Goal: Task Accomplishment & Management: Use online tool/utility

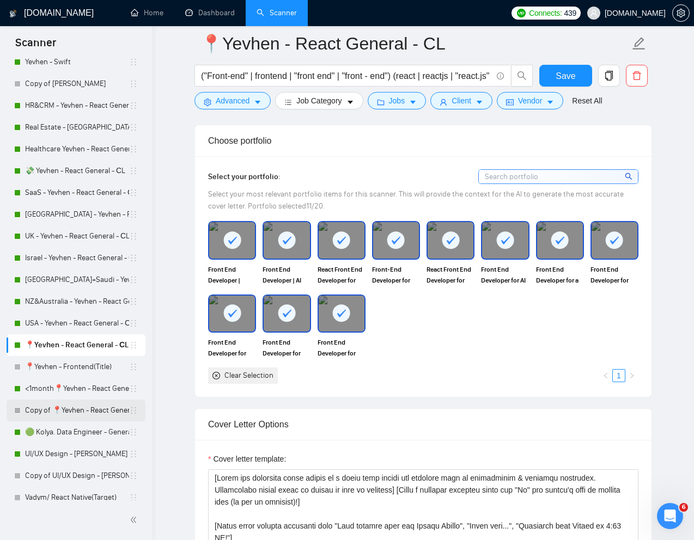
scroll to position [83, 0]
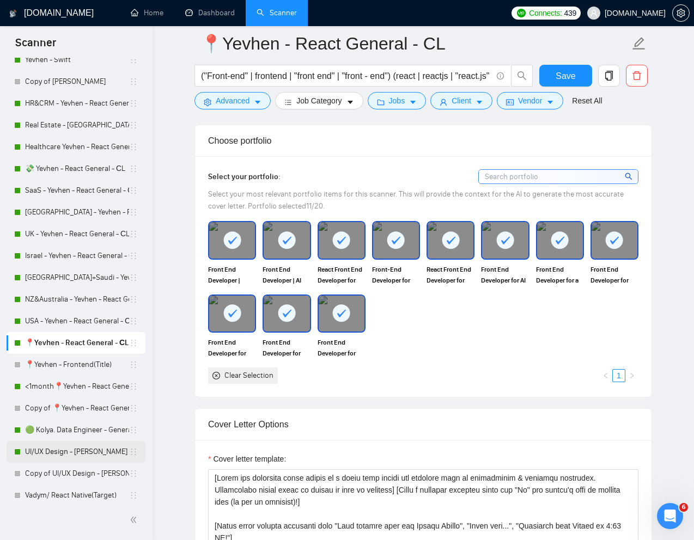
click at [48, 451] on link "UI/UX Design - [PERSON_NAME]" at bounding box center [77, 452] width 104 height 22
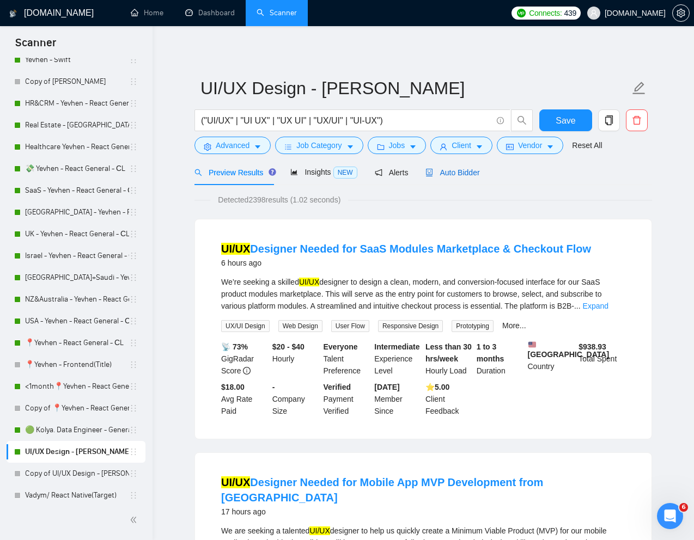
click at [461, 170] on span "Auto Bidder" at bounding box center [452, 172] width 54 height 9
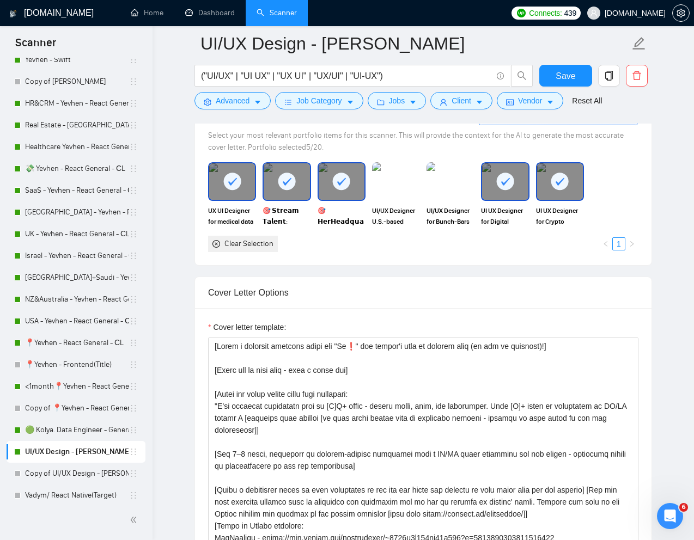
scroll to position [1132, 0]
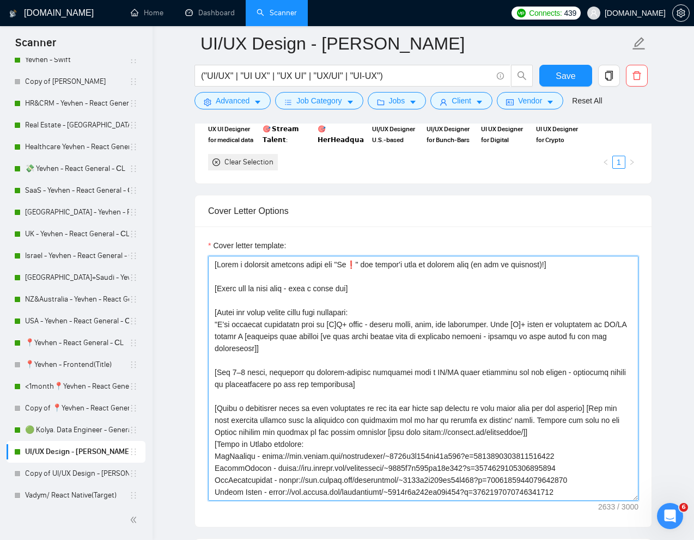
click at [424, 383] on textarea "Cover letter template:" at bounding box center [423, 378] width 430 height 245
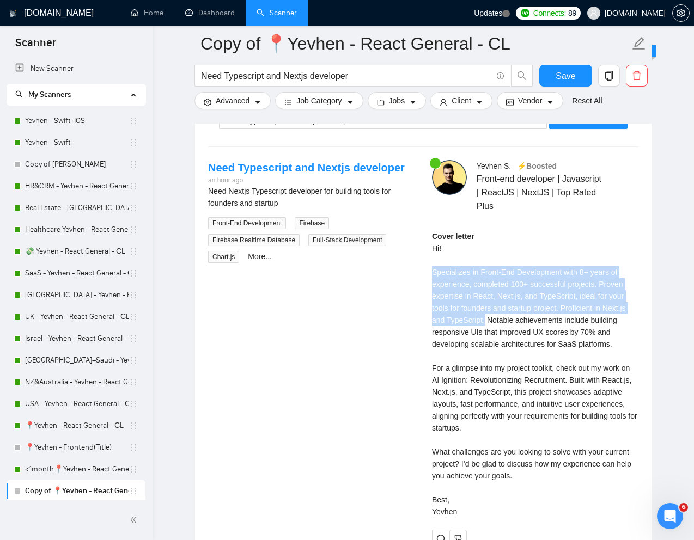
scroll to position [284, 0]
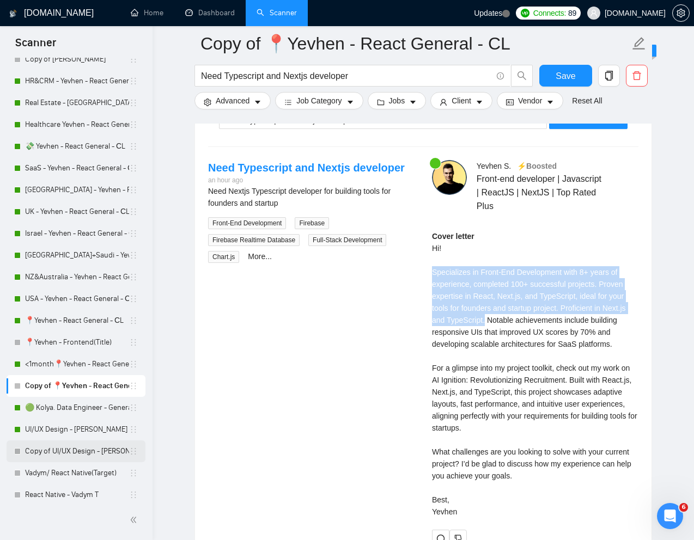
click at [62, 453] on link "Copy of UI/UX Design - [PERSON_NAME]" at bounding box center [77, 451] width 104 height 22
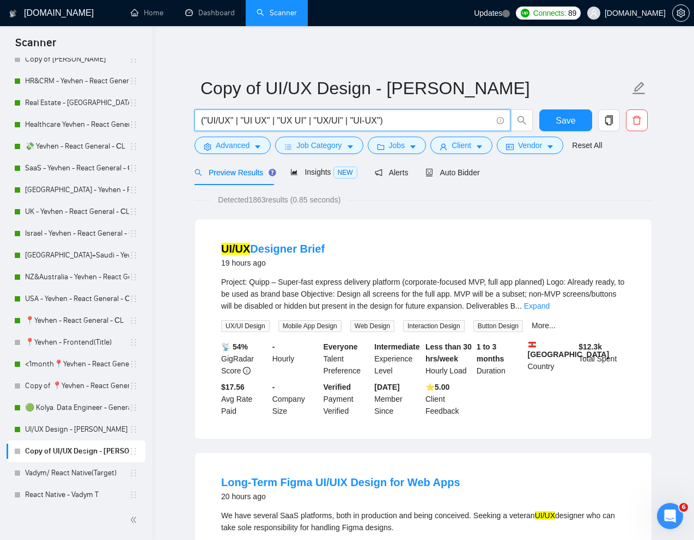
click at [371, 118] on input "("UI/UX" | "UI UX" | "UX UI" | "UX/UI" | "UI-UX")" at bounding box center [346, 121] width 291 height 14
paste input "UX Designer Two App Projects: Civic Tech and Dating App"
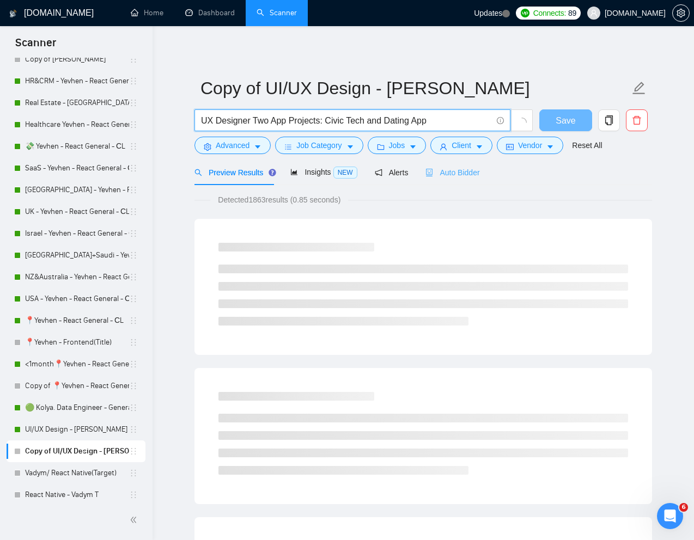
type input "UX Designer Two App Projects: Civic Tech and Dating App"
click at [469, 176] on span "Auto Bidder" at bounding box center [452, 172] width 54 height 9
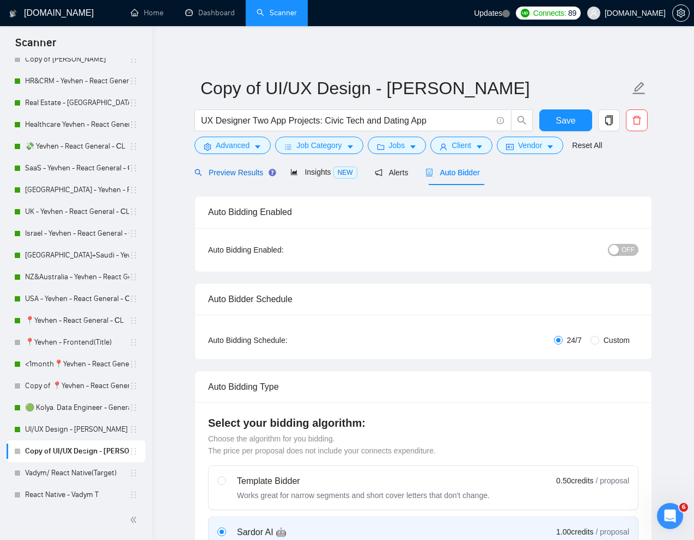
click at [234, 173] on span "Preview Results" at bounding box center [233, 172] width 78 height 9
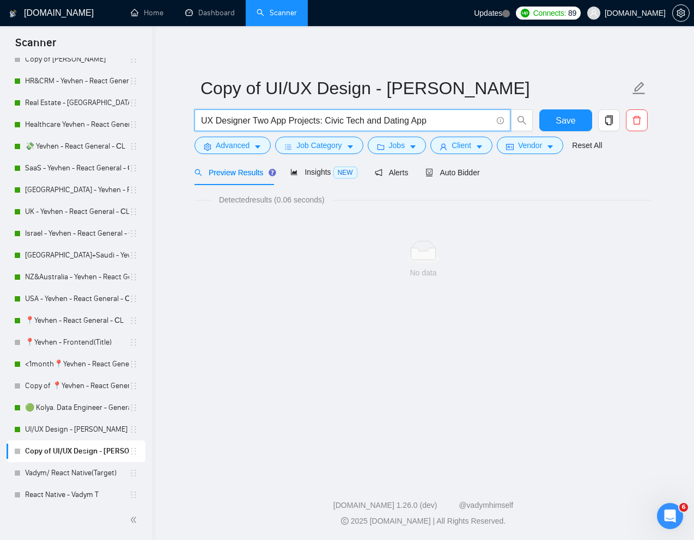
drag, startPoint x: 321, startPoint y: 120, endPoint x: 452, endPoint y: 120, distance: 130.7
click at [452, 120] on input "UX Designer Two App Projects: Civic Tech and Dating App" at bounding box center [346, 121] width 291 height 14
type input "UX Designer Two App Projects"
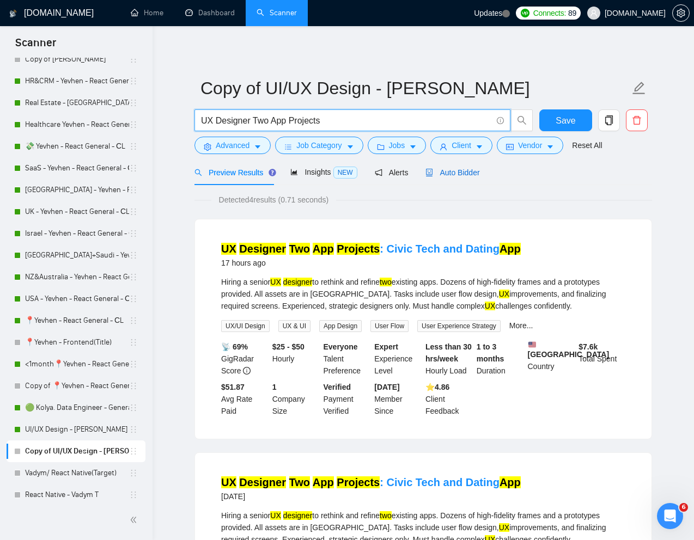
click at [462, 169] on span "Auto Bidder" at bounding box center [452, 172] width 54 height 9
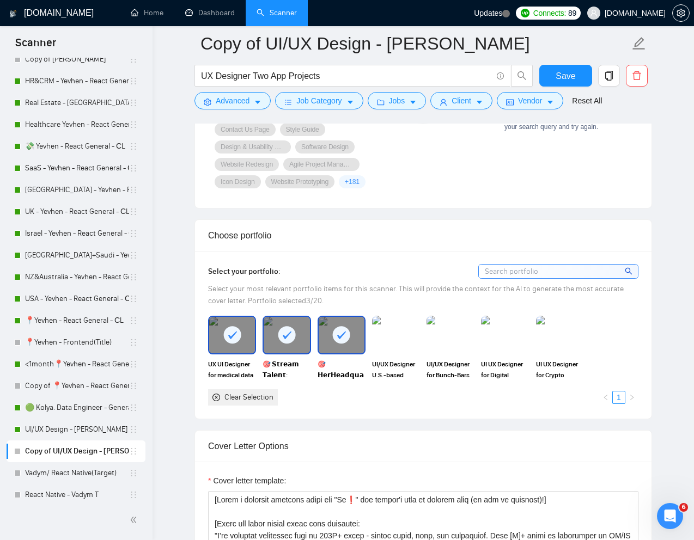
scroll to position [921, 0]
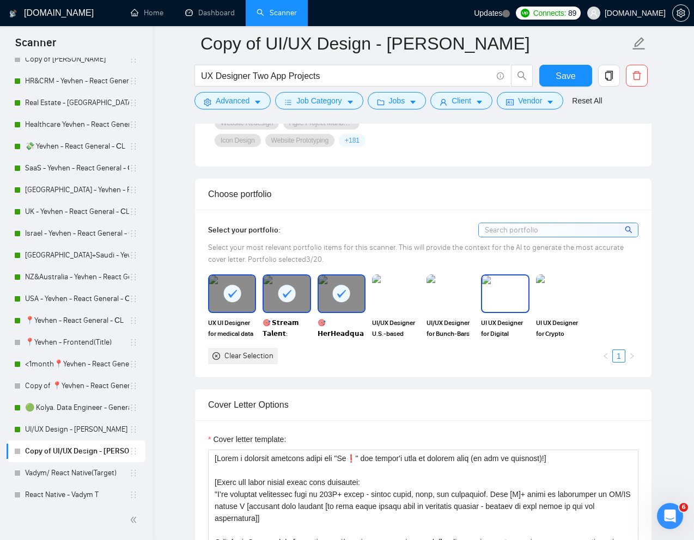
click at [502, 303] on img at bounding box center [505, 293] width 46 height 36
click at [545, 303] on img at bounding box center [560, 293] width 46 height 36
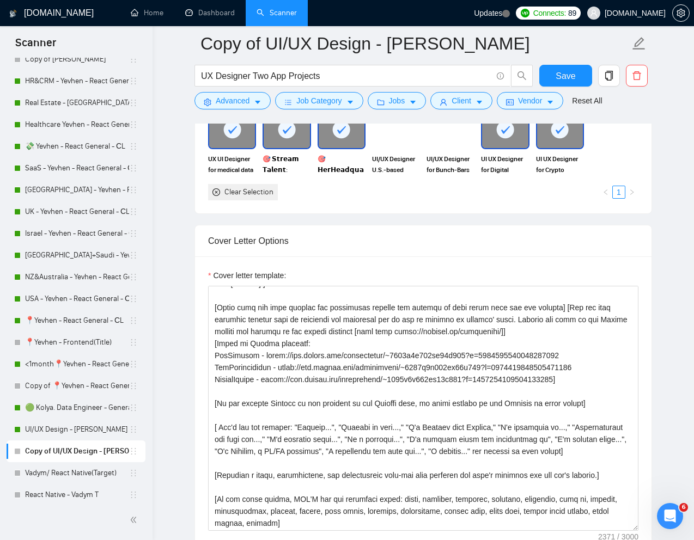
scroll to position [106, 0]
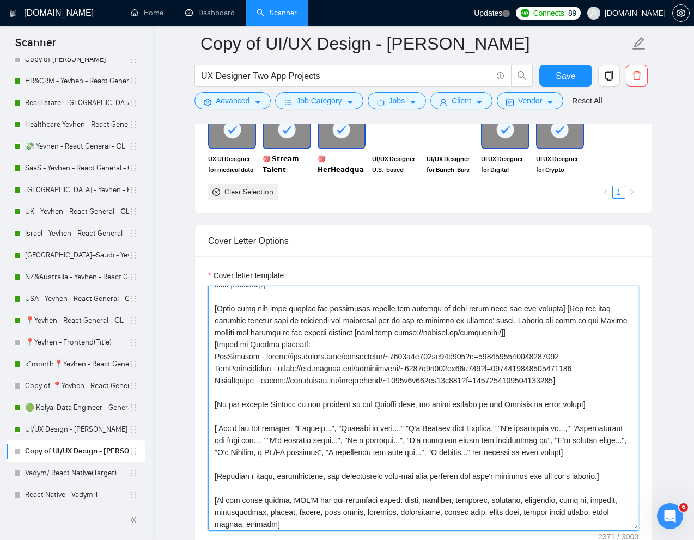
click at [376, 341] on textarea "Cover letter template:" at bounding box center [423, 408] width 430 height 245
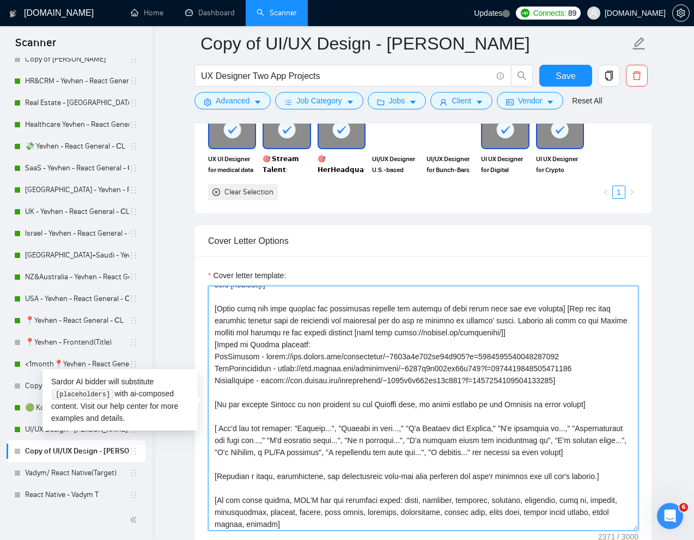
paste textarea "There was no long dash - only a short one] [Write the cover letter using this f…"
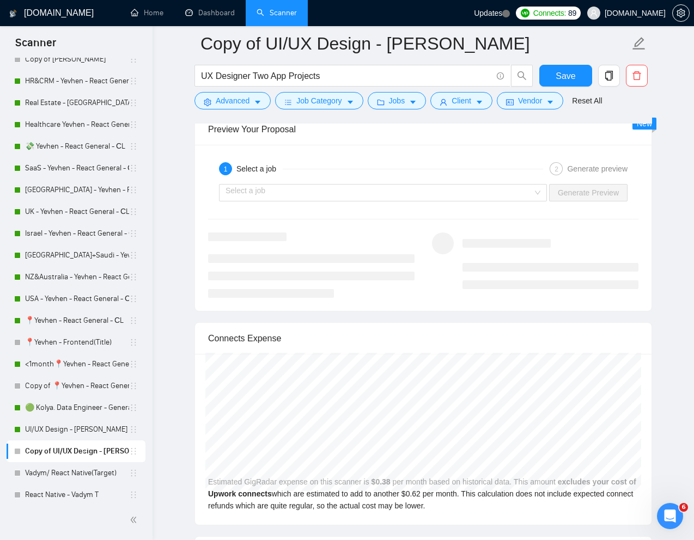
scroll to position [2089, 0]
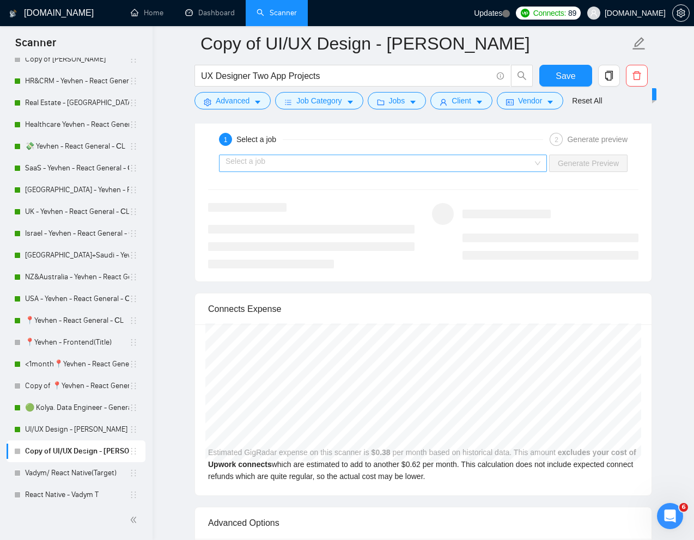
type textarea "[Lorem i dolorsit ametcons adipi eli "Se❗" doe tempor'i utla et dolorem aliq (e…"
click at [489, 168] on input "search" at bounding box center [378, 163] width 307 height 16
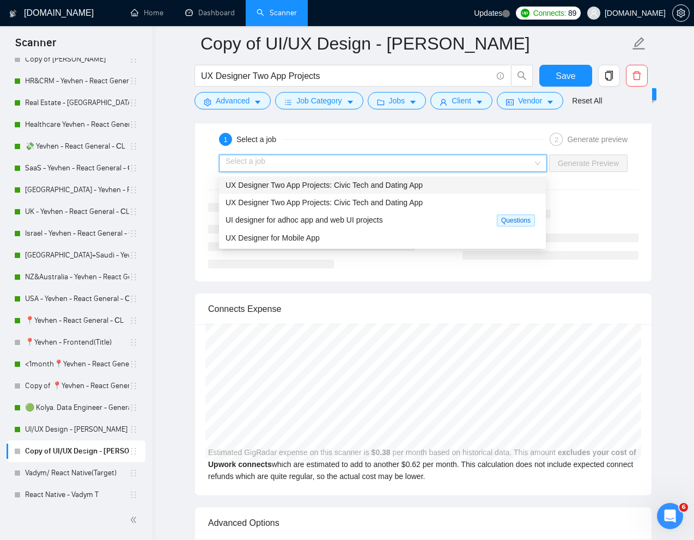
click at [418, 185] on span "UX Designer Two App Projects: Civic Tech and Dating App" at bounding box center [323, 185] width 197 height 9
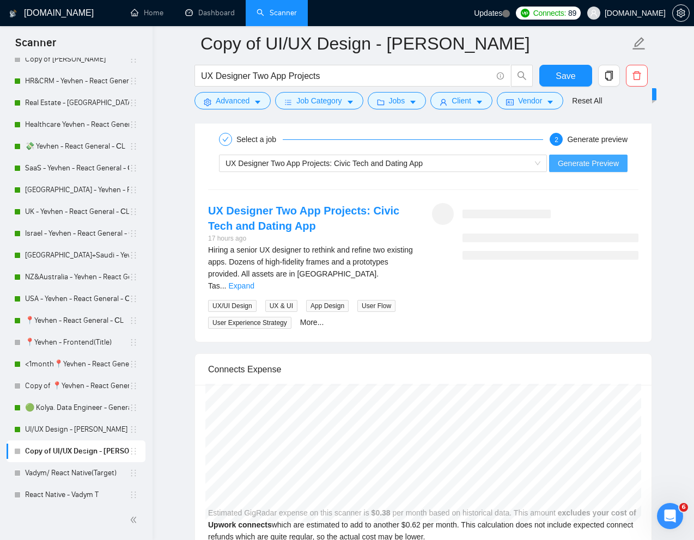
click at [580, 163] on span "Generate Preview" at bounding box center [587, 163] width 61 height 12
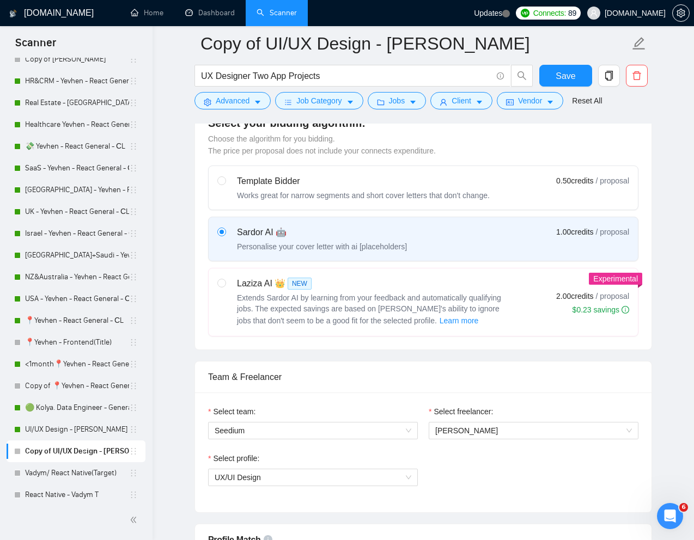
scroll to position [0, 0]
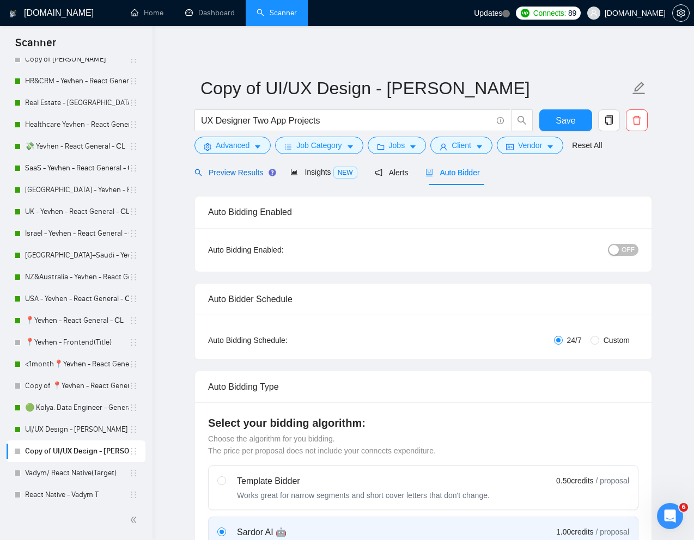
click at [232, 173] on span "Preview Results" at bounding box center [233, 172] width 78 height 9
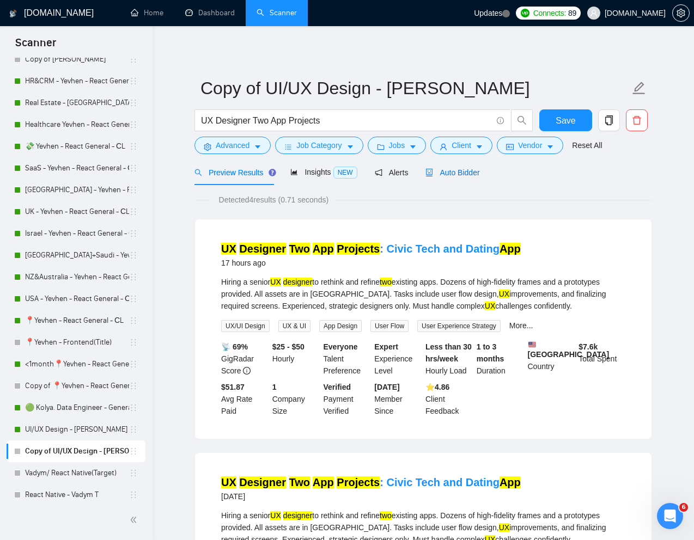
click at [465, 176] on span "Auto Bidder" at bounding box center [452, 172] width 54 height 9
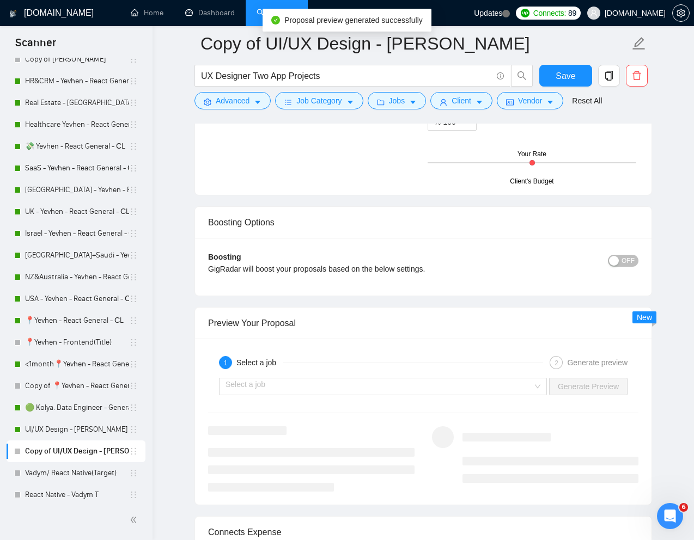
scroll to position [1869, 0]
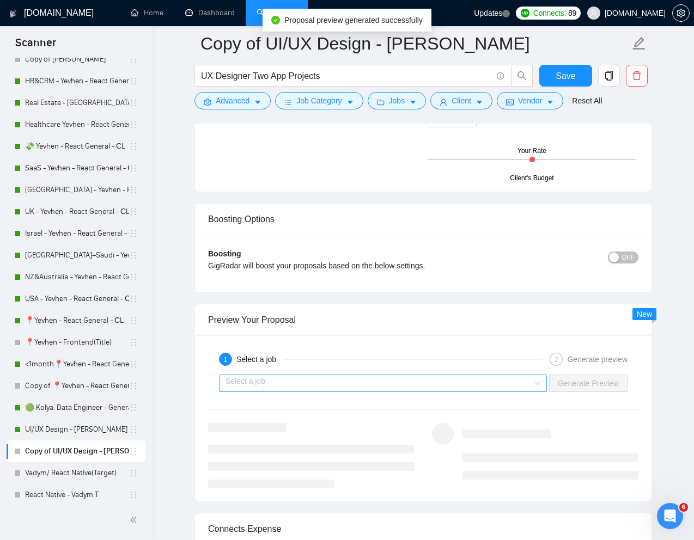
click at [432, 382] on input "search" at bounding box center [378, 383] width 307 height 16
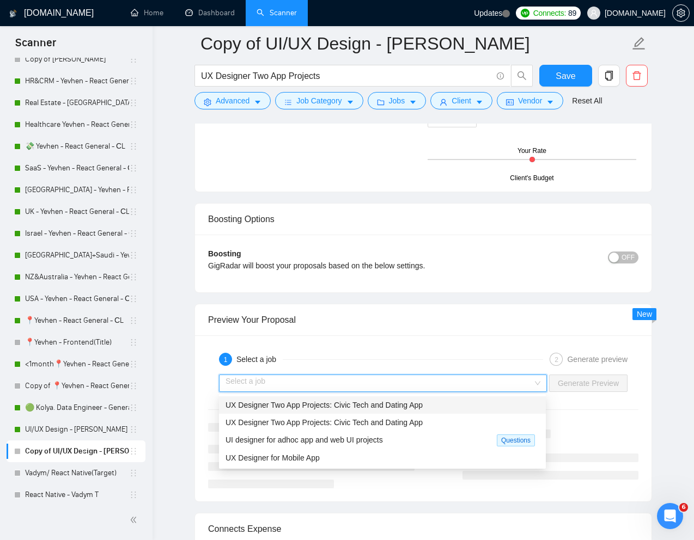
click at [376, 403] on span "UX Designer Two App Projects: Civic Tech and Dating App" at bounding box center [323, 405] width 197 height 9
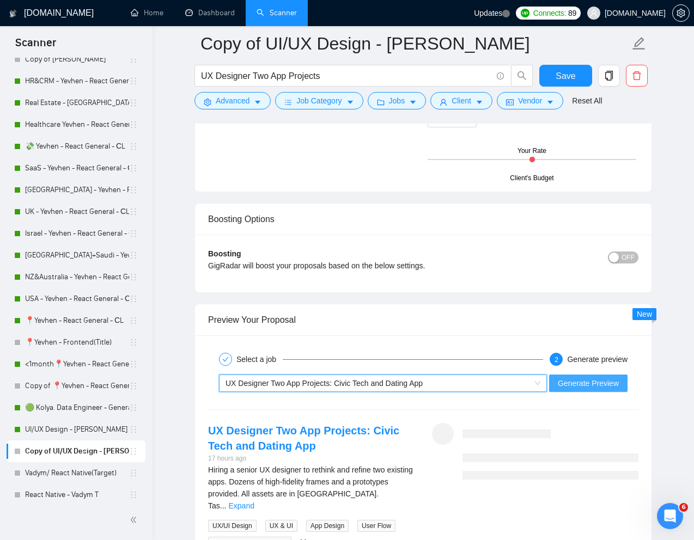
click at [572, 381] on span "Generate Preview" at bounding box center [587, 383] width 61 height 12
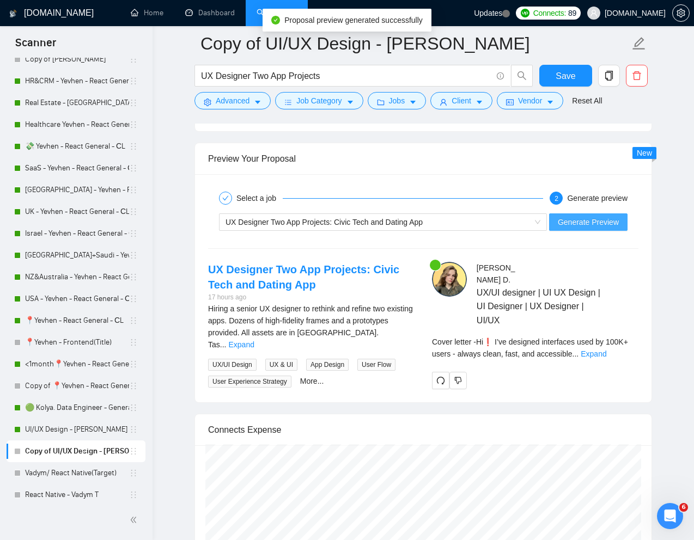
scroll to position [2031, 0]
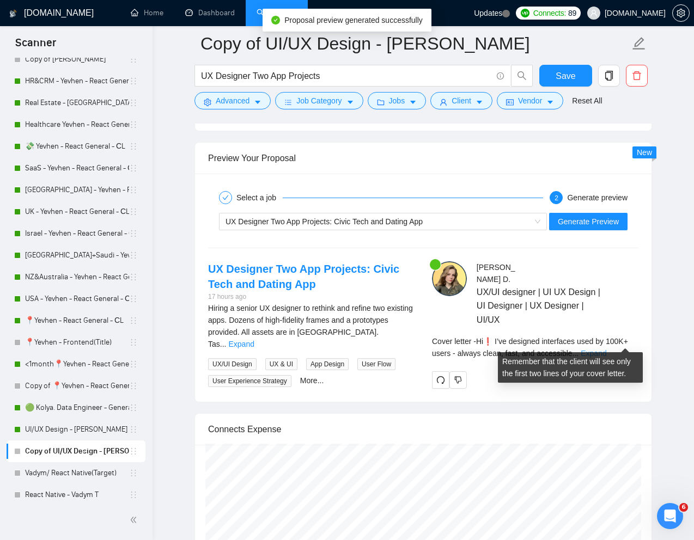
click at [606, 349] on link "Expand" at bounding box center [593, 353] width 26 height 9
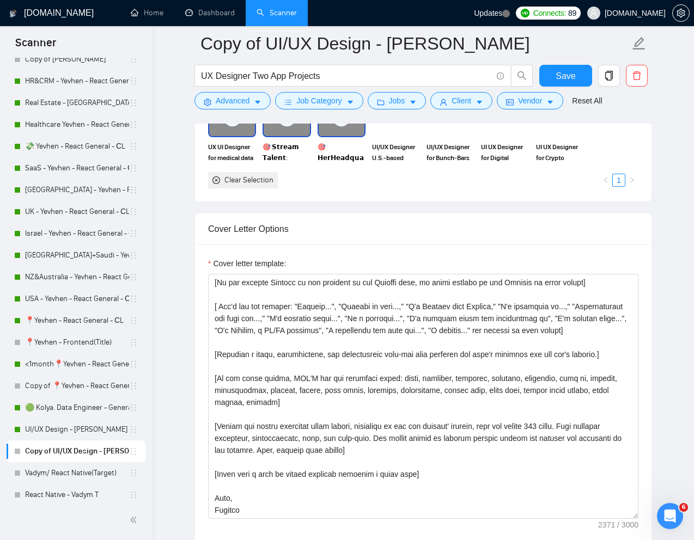
scroll to position [160, 0]
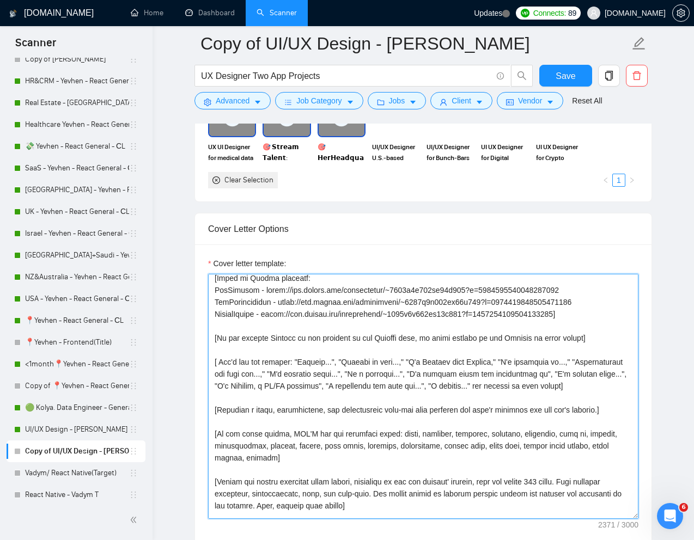
click at [446, 393] on textarea "Cover letter template:" at bounding box center [423, 396] width 430 height 245
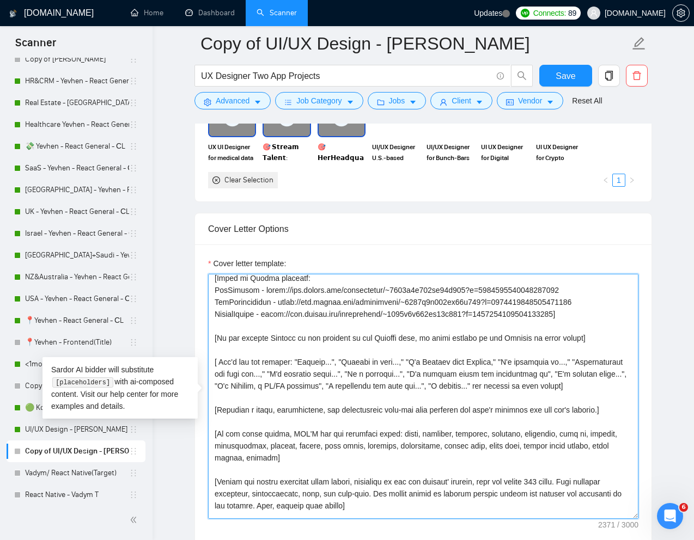
paste textarea "There was no long dash - only a short one] [Write the cover letter using this f…"
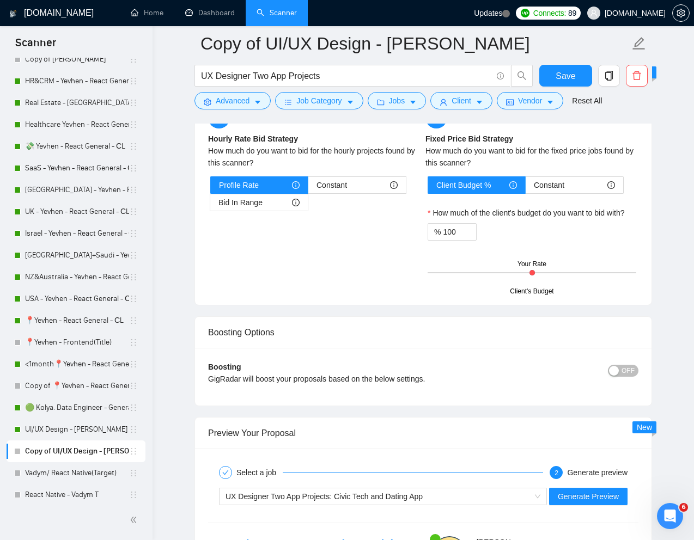
scroll to position [1851, 0]
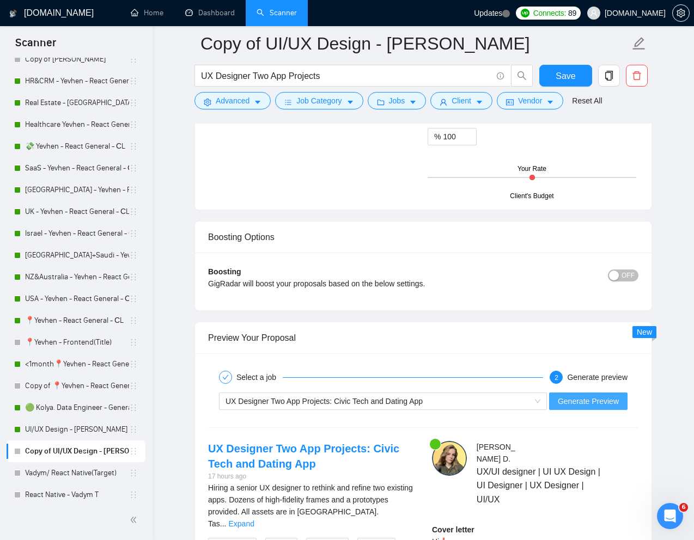
type textarea "[Lorem i dolorsit ametcons adipi eli "Se❗" doe tempor'i utla et dolorem aliq (e…"
click at [589, 403] on span "Generate Preview" at bounding box center [587, 401] width 61 height 12
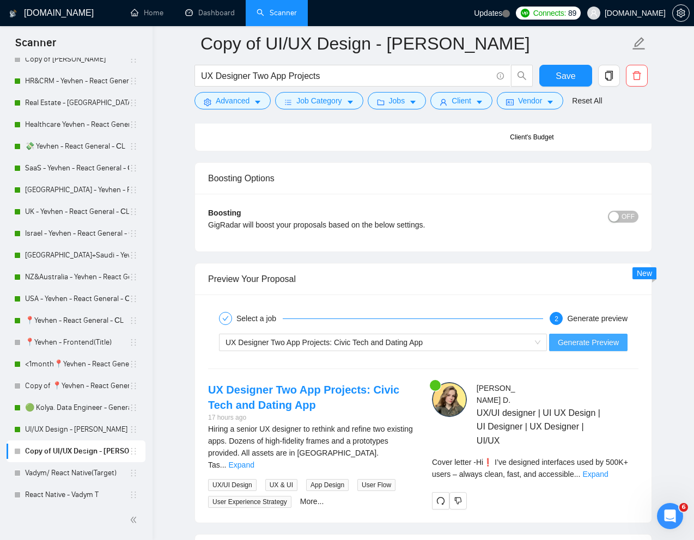
scroll to position [1960, 0]
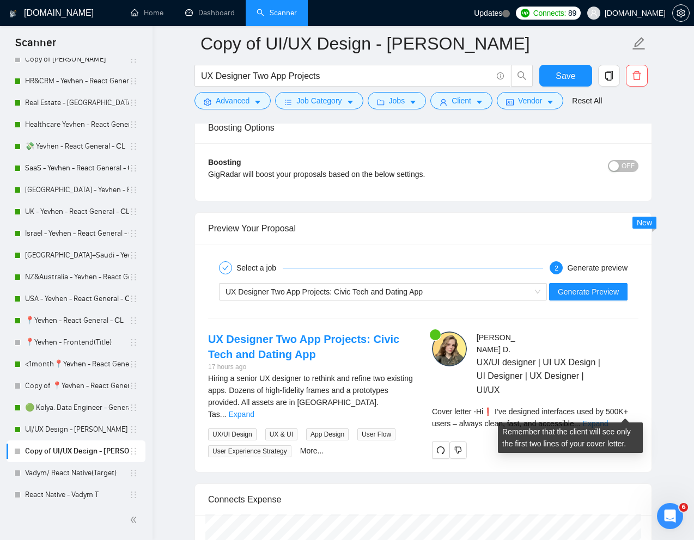
click at [608, 419] on link "Expand" at bounding box center [595, 423] width 26 height 9
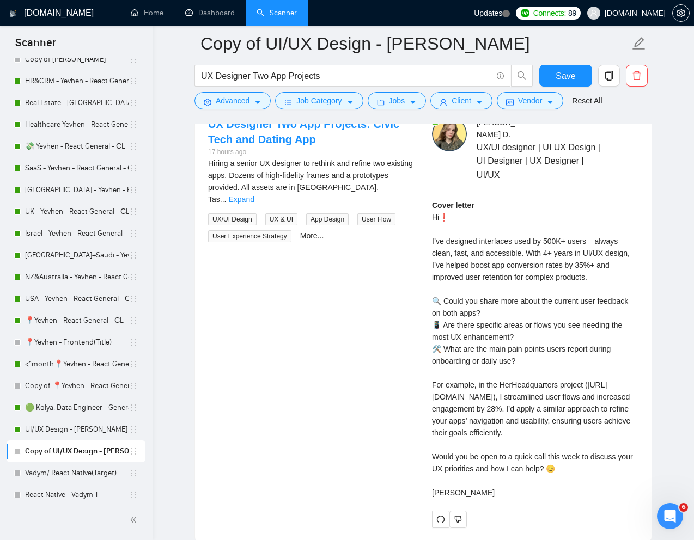
scroll to position [2177, 0]
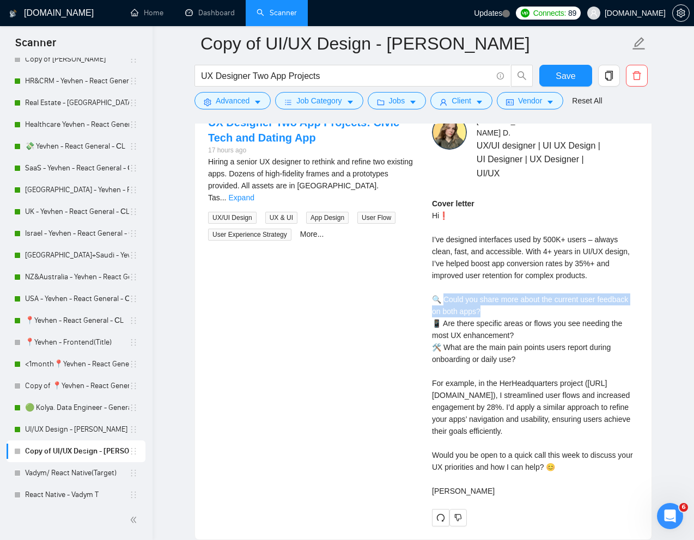
drag, startPoint x: 443, startPoint y: 287, endPoint x: 486, endPoint y: 295, distance: 43.1
click at [486, 295] on div "Cover letter Hi❗ I’ve designed interfaces used by 500K+ users – always clean, f…" at bounding box center [535, 347] width 206 height 299
copy div "ould you share more about the current user feedback on both apps?"
click at [474, 341] on div "Cover letter Hi❗ I’ve designed interfaces used by 500K+ users – always clean, f…" at bounding box center [535, 347] width 206 height 299
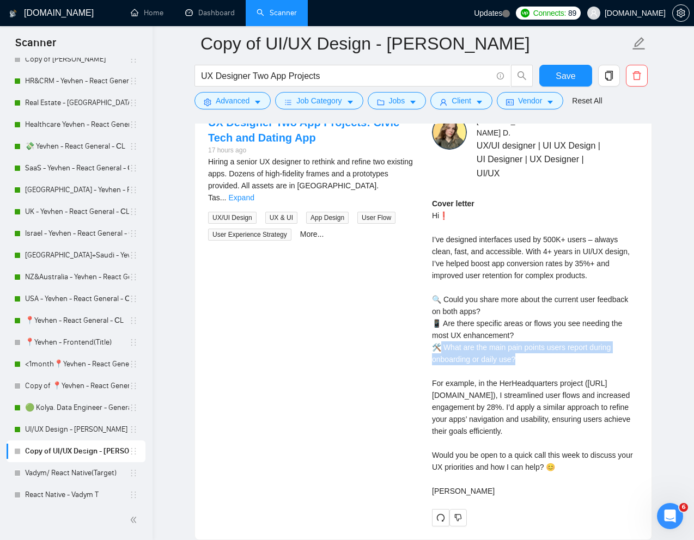
drag, startPoint x: 442, startPoint y: 338, endPoint x: 527, endPoint y: 345, distance: 85.8
click at [527, 345] on div "Cover letter Hi❗ I’ve designed interfaces used by 500K+ users – always clean, f…" at bounding box center [535, 347] width 206 height 299
copy div "at are the main pain points users report during onboarding or daily use? F"
click at [523, 278] on div "Cover letter Hi❗ I’ve designed interfaces used by 500K+ users – always clean, f…" at bounding box center [535, 347] width 206 height 299
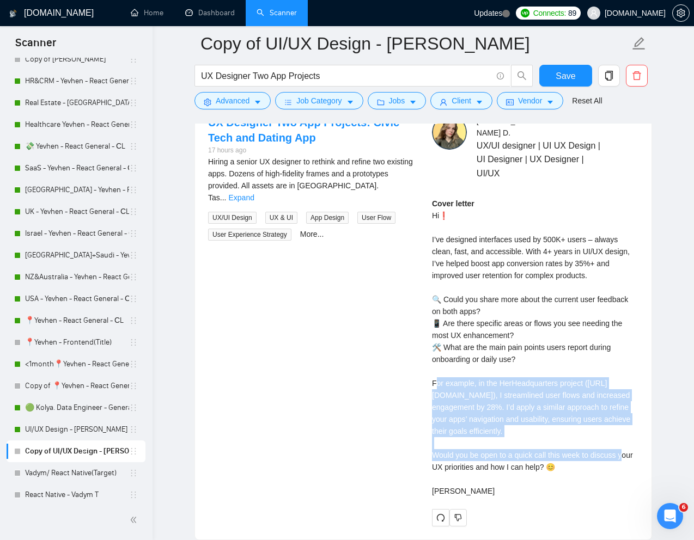
drag, startPoint x: 434, startPoint y: 372, endPoint x: 625, endPoint y: 429, distance: 199.3
click at [625, 429] on div "Cover letter Hi❗ I’ve designed interfaces used by 500K+ users – always clean, f…" at bounding box center [535, 347] width 206 height 299
copy div "example, in the HerHeadquarters project (https://www.upwork.com/freelancers/~01…"
click at [443, 328] on div "Cover letter Hi❗ I’ve designed interfaces used by 500K+ users – always clean, f…" at bounding box center [535, 347] width 206 height 299
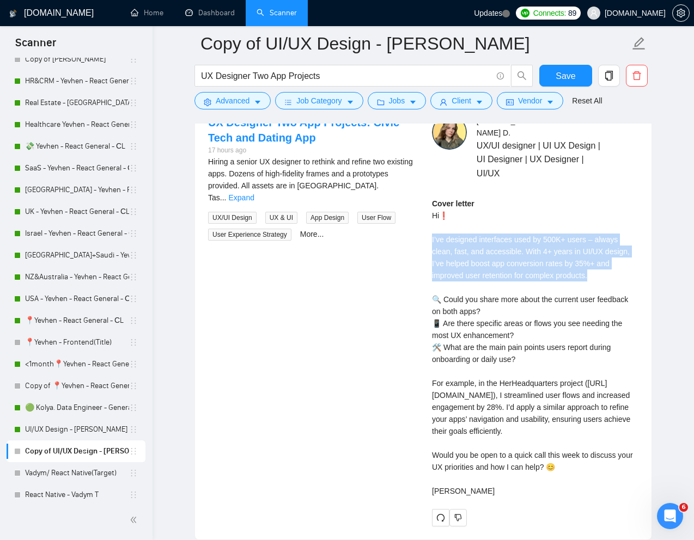
drag, startPoint x: 430, startPoint y: 229, endPoint x: 598, endPoint y: 260, distance: 171.1
click at [598, 260] on div "Mariana D . UX/UI designer | UI UX Design | UI Designer | UX Designer | UI/UX C…" at bounding box center [535, 320] width 224 height 411
copy div "I’ve designed interfaces used by 500K+ users – always clean, fast, and accessib…"
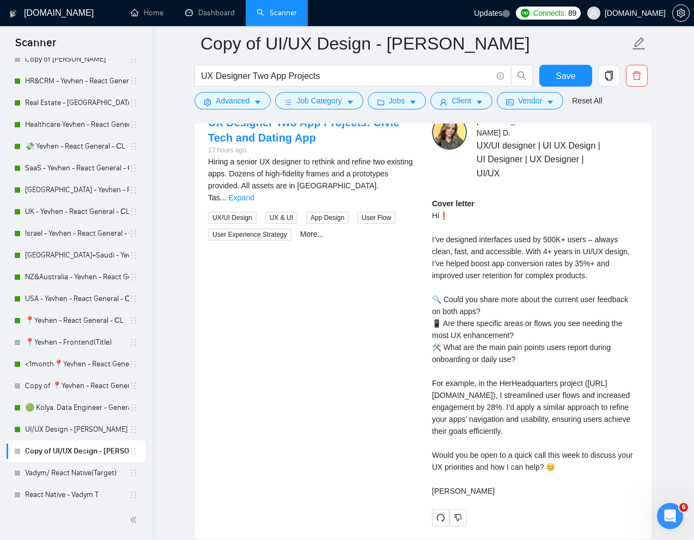
drag, startPoint x: 435, startPoint y: 456, endPoint x: 538, endPoint y: 466, distance: 104.0
click at [538, 466] on div "Cover letter Hi❗ I’ve designed interfaces used by 500K+ users – always clean, f…" at bounding box center [535, 347] width 206 height 299
drag, startPoint x: 563, startPoint y: 469, endPoint x: 412, endPoint y: 450, distance: 152.5
click at [412, 450] on div "UX Designer Two App Projects: Civic Tech and Dating App 17 hours ago Hiring a s…" at bounding box center [423, 320] width 448 height 411
copy div "ld you be open to a quick call this week to discuss your UX priorities and how …"
